Goal: Complete application form: Complete application form

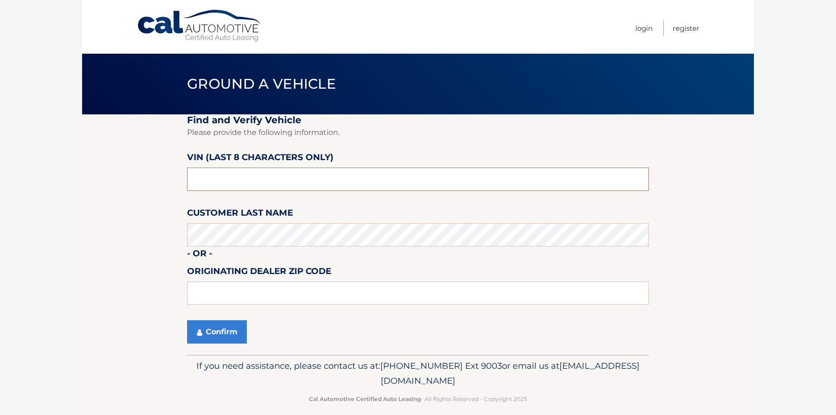
click at [237, 178] on input "text" at bounding box center [418, 178] width 462 height 23
type input "NN361540"
type input "19342"
click at [213, 336] on button "Confirm" at bounding box center [217, 331] width 60 height 23
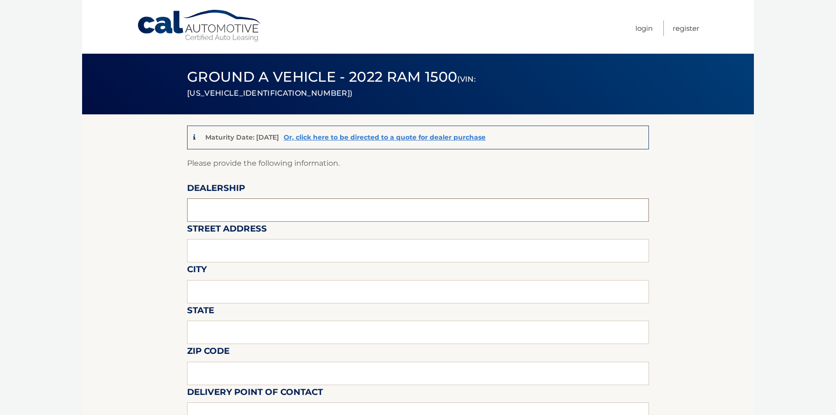
click at [223, 210] on input "text" at bounding box center [418, 209] width 462 height 23
type input "David Dodge Chrysler Jeep Ram"
type input "1801 Wilmington Pike Glen Mills, PA 19342"
type input "GLEN MILLS"
type input "PA"
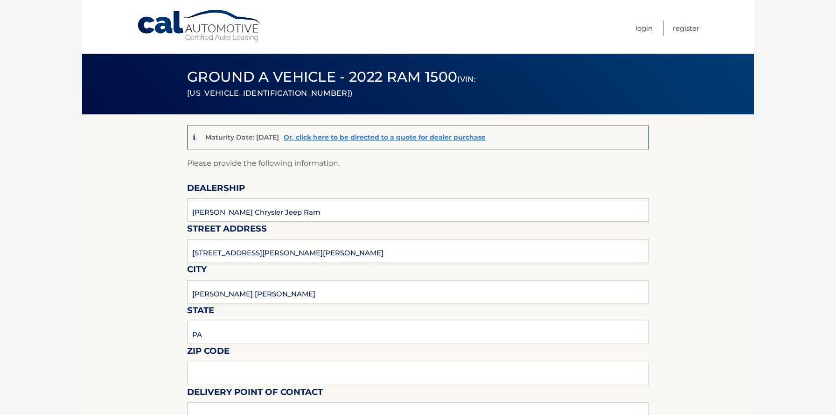
type input "19342"
type input "DOUG WIEBE"
type input "6103585300"
type input "DWIEBE@DRIVEDAVID.COM"
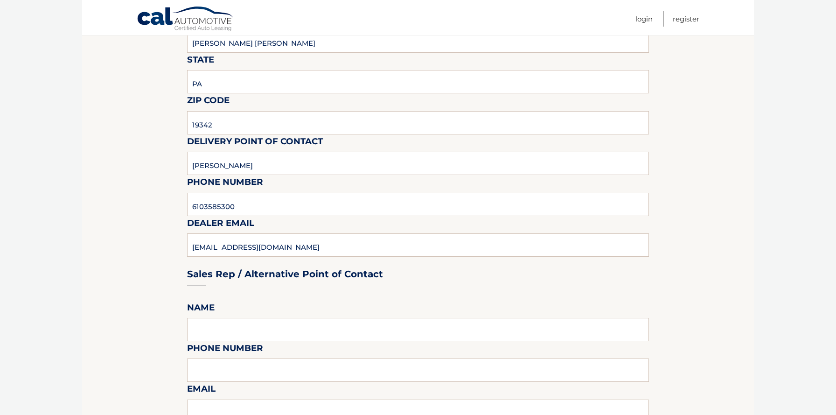
scroll to position [316, 0]
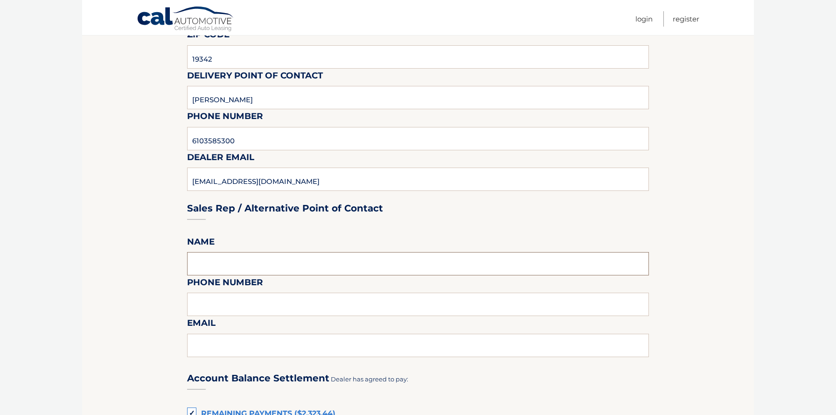
click at [263, 261] on input "text" at bounding box center [418, 263] width 462 height 23
type input "DOUG WIEBE"
type input "6103585300"
type input "DWIEBE@DRIVEDAVID.COM"
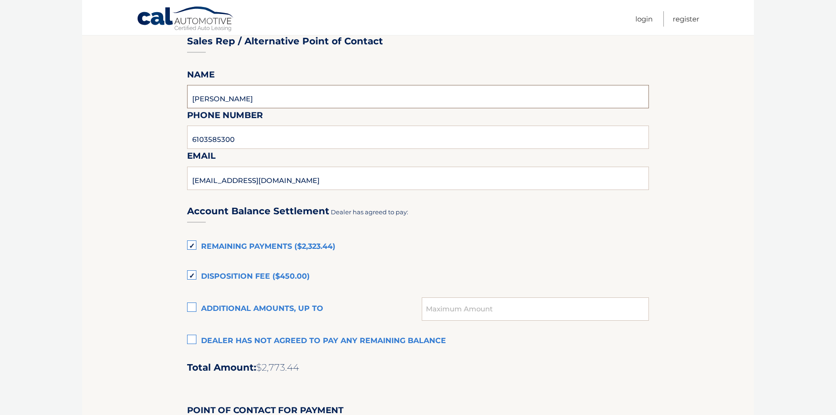
scroll to position [550, 0]
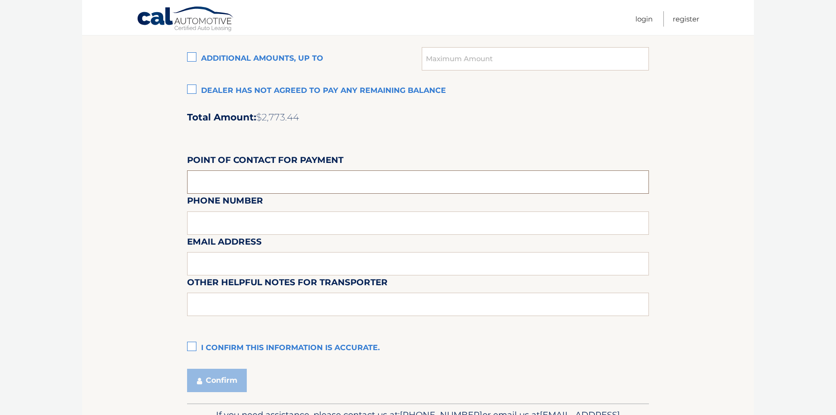
click at [217, 180] on input "text" at bounding box center [418, 181] width 462 height 23
click at [217, 180] on input "text" at bounding box center [418, 182] width 462 height 23
type input "LINDA MILLER"
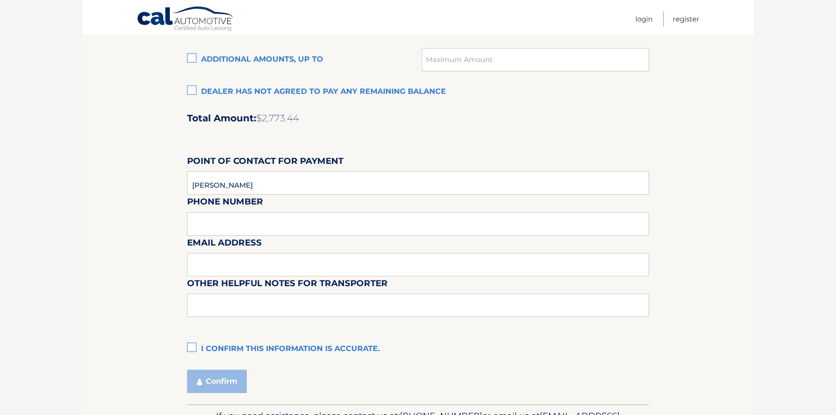
click at [242, 218] on div "Email Address" at bounding box center [418, 214] width 462 height 41
click at [231, 264] on input "text" at bounding box center [418, 264] width 462 height 23
type input "LMILLER@DRIVEDAVID.COM"
click at [189, 349] on label "I confirm this information is accurate." at bounding box center [418, 348] width 462 height 19
click at [0, 0] on input "I confirm this information is accurate." at bounding box center [0, 0] width 0 height 0
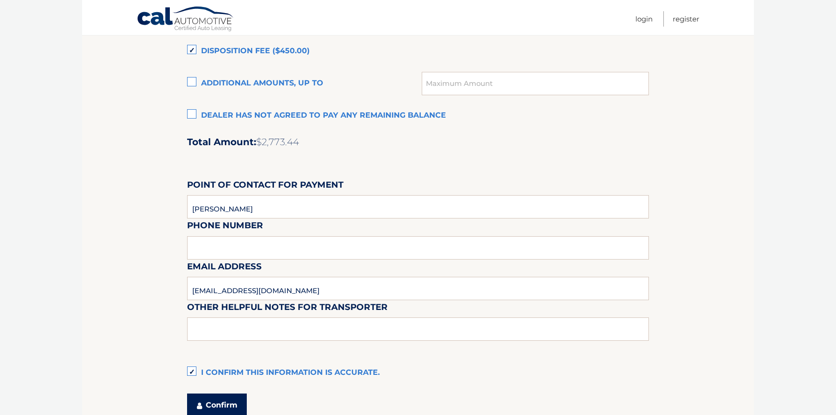
scroll to position [714, 0]
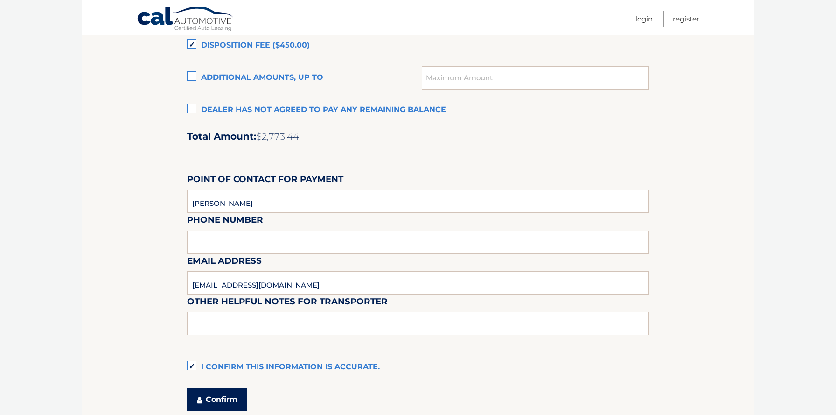
click at [218, 399] on button "Confirm" at bounding box center [217, 398] width 60 height 23
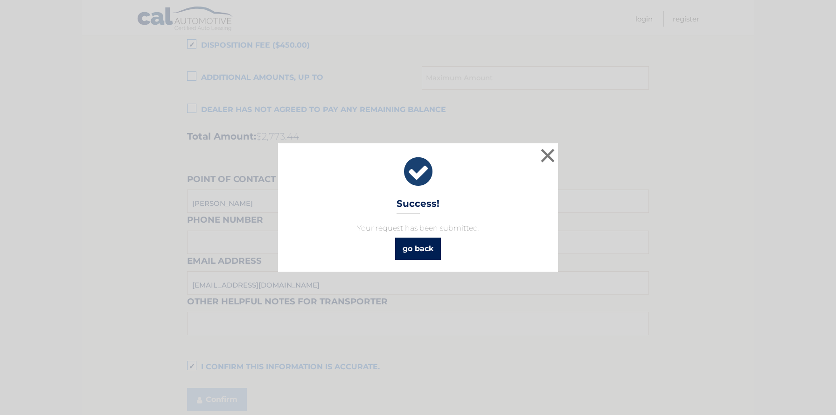
click at [416, 252] on link "go back" at bounding box center [418, 248] width 46 height 22
